Goal: Transaction & Acquisition: Purchase product/service

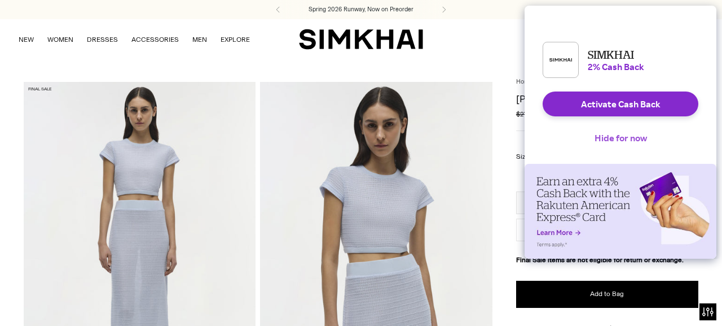
click at [632, 142] on button "Hide for now" at bounding box center [621, 137] width 71 height 25
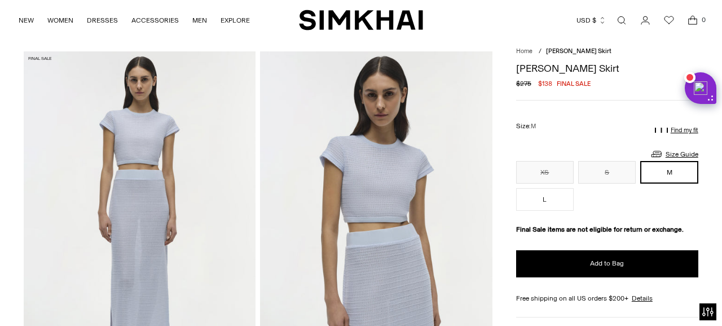
scroll to position [31, 0]
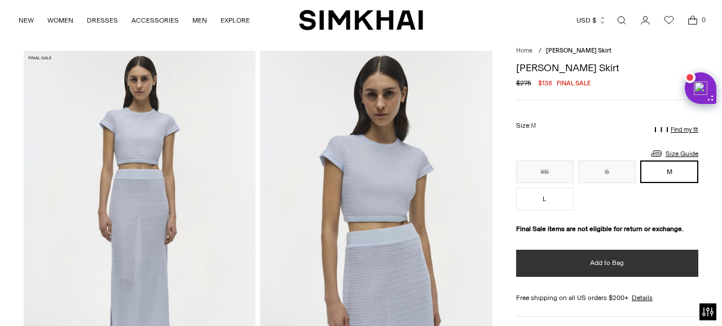
click at [614, 269] on button "Add to Bag" at bounding box center [607, 262] width 182 height 27
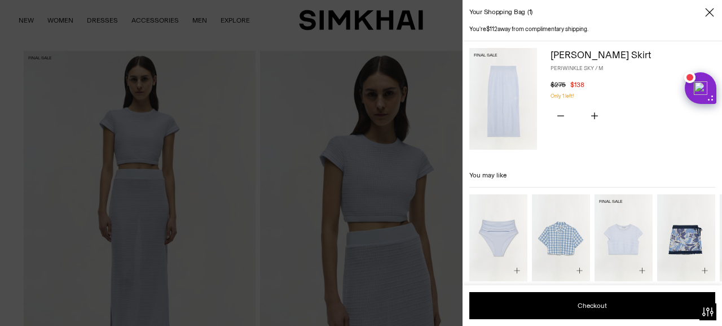
click at [0, 0] on img "Lidie Top" at bounding box center [0, 0] width 0 height 0
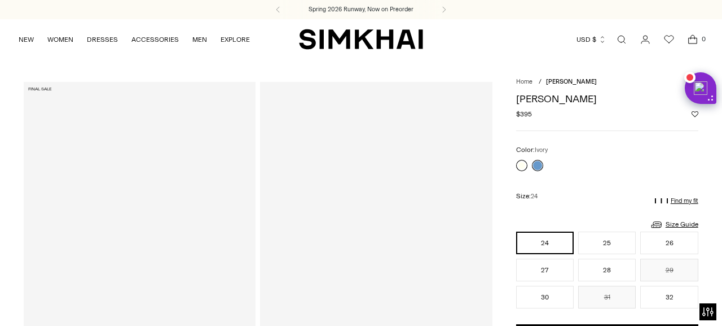
click at [523, 160] on link at bounding box center [521, 165] width 11 height 11
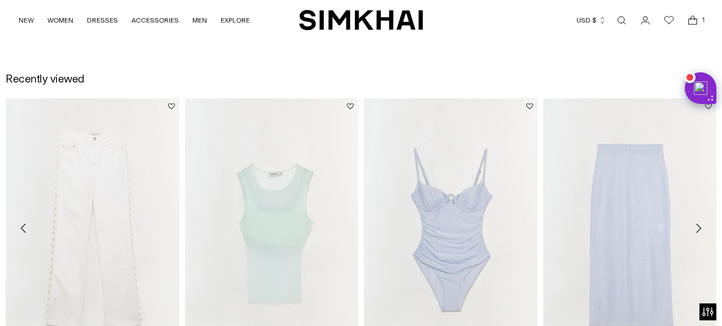
scroll to position [1459, 0]
